Goal: Subscribe to service/newsletter

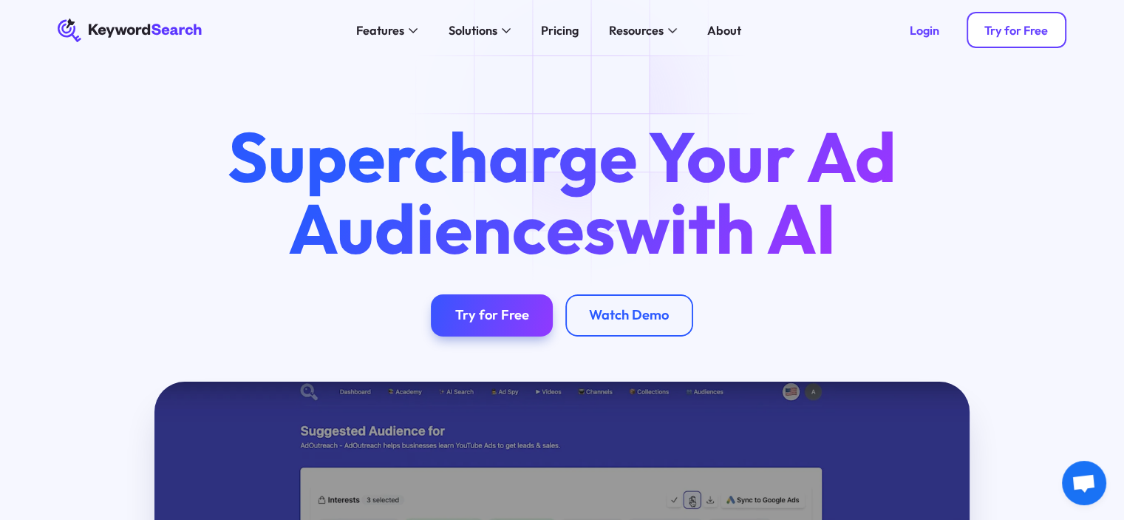
click at [1021, 28] on div "Try for Free" at bounding box center [1017, 30] width 64 height 15
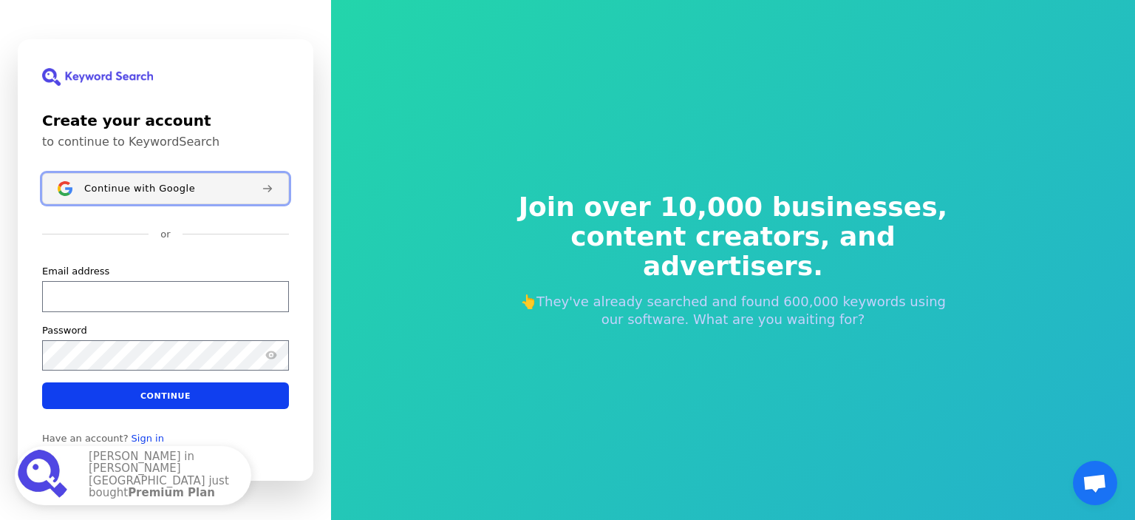
click at [219, 188] on div "Continue with Google" at bounding box center [167, 189] width 166 height 12
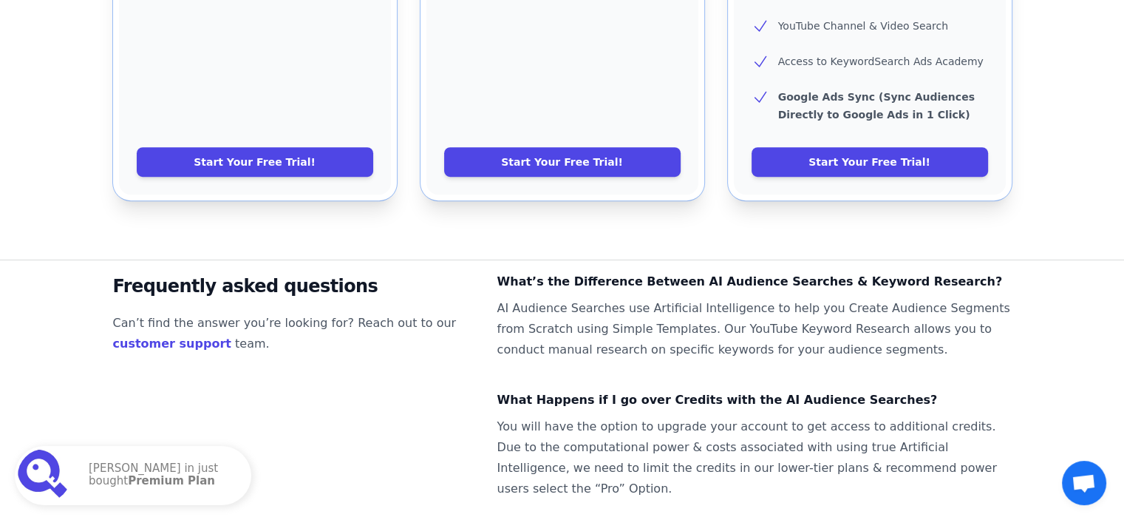
scroll to position [911, 0]
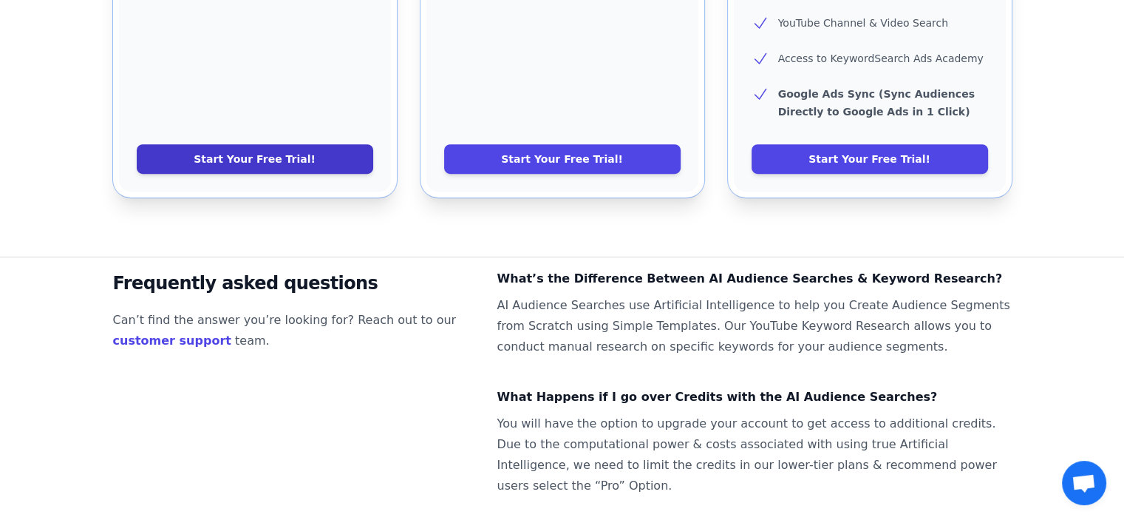
click at [342, 144] on link "Start Your Free Trial!" at bounding box center [255, 159] width 237 height 30
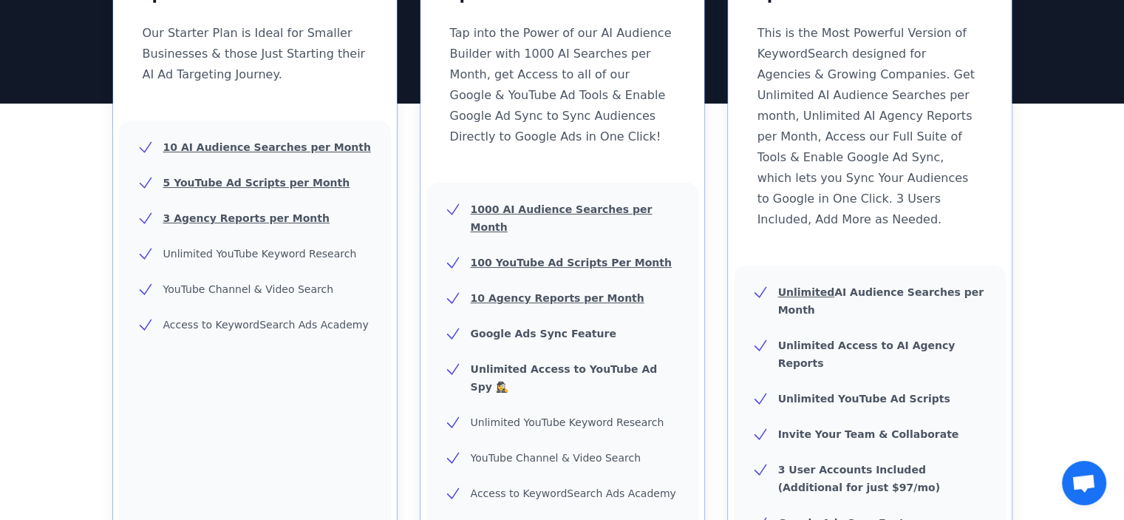
scroll to position [286, 0]
